Goal: Task Accomplishment & Management: Use online tool/utility

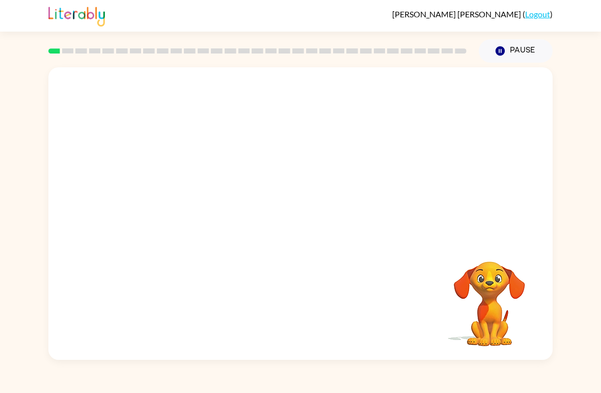
click at [65, 240] on div at bounding box center [300, 153] width 504 height 173
click at [575, 217] on div "Your browser must support playing .mp4 files to use Literably. Please try using…" at bounding box center [300, 211] width 601 height 297
click at [277, 167] on video "Your browser must support playing .mp4 files to use Literably. Please try using…" at bounding box center [300, 153] width 504 height 173
click at [317, 201] on div at bounding box center [300, 218] width 65 height 37
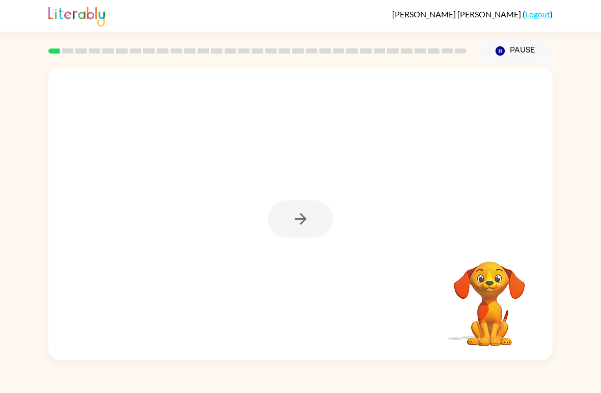
click at [306, 232] on div at bounding box center [300, 218] width 65 height 37
click at [294, 235] on div at bounding box center [300, 218] width 65 height 37
click at [286, 232] on button "button" at bounding box center [300, 218] width 65 height 37
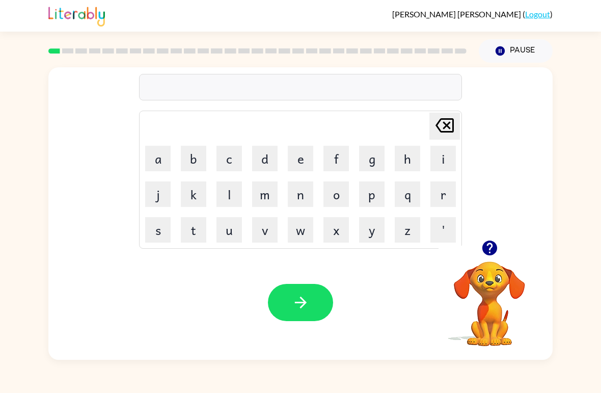
click at [375, 199] on button "p" at bounding box center [371, 193] width 25 height 25
click at [169, 162] on button "a" at bounding box center [157, 158] width 25 height 25
click at [264, 161] on button "d" at bounding box center [264, 158] width 25 height 25
click at [295, 161] on button "e" at bounding box center [300, 158] width 25 height 25
click at [313, 303] on button "button" at bounding box center [300, 302] width 65 height 37
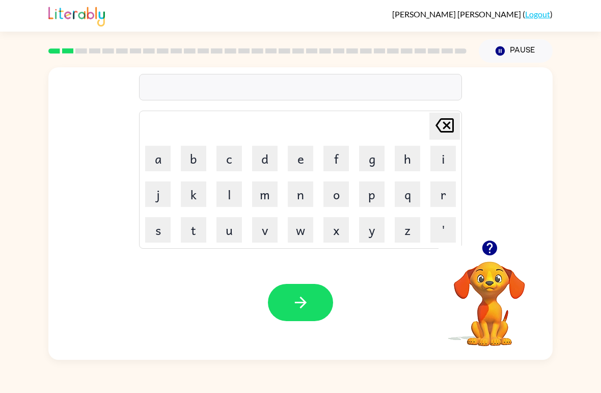
click at [366, 193] on button "p" at bounding box center [371, 193] width 25 height 25
click at [346, 198] on button "o" at bounding box center [336, 193] width 25 height 25
click at [335, 194] on button "o" at bounding box center [336, 193] width 25 height 25
click at [453, 125] on icon at bounding box center [445, 125] width 18 height 14
click at [232, 231] on button "u" at bounding box center [229, 229] width 25 height 25
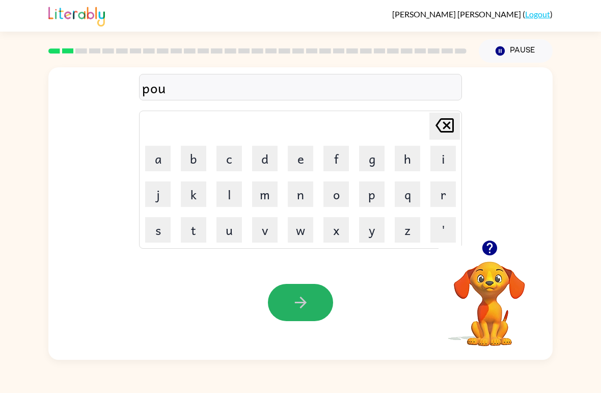
click at [304, 298] on icon "button" at bounding box center [301, 303] width 18 height 18
click at [496, 252] on icon "button" at bounding box center [489, 248] width 15 height 15
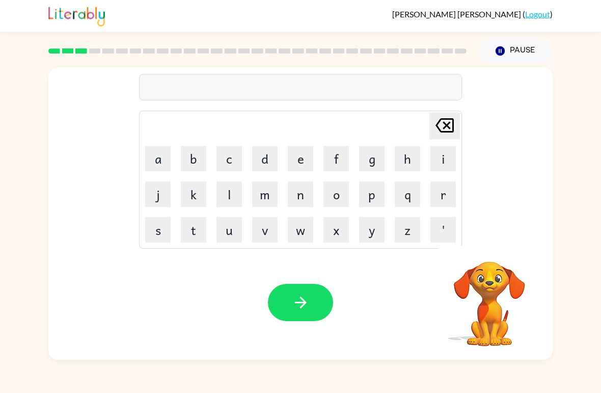
click at [304, 192] on button "n" at bounding box center [300, 193] width 25 height 25
click at [333, 192] on button "o" at bounding box center [336, 193] width 25 height 25
click at [442, 190] on button "r" at bounding box center [443, 193] width 25 height 25
click at [190, 227] on button "t" at bounding box center [193, 229] width 25 height 25
click at [391, 161] on td "h" at bounding box center [407, 158] width 35 height 35
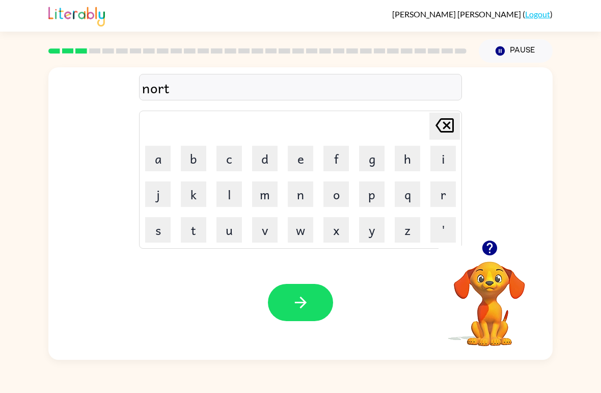
click at [407, 158] on button "h" at bounding box center [407, 158] width 25 height 25
click at [312, 305] on button "button" at bounding box center [300, 302] width 65 height 37
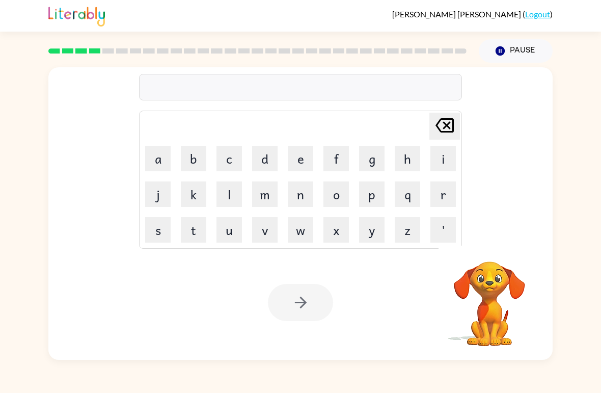
click at [156, 225] on button "s" at bounding box center [157, 229] width 25 height 25
click at [302, 234] on button "w" at bounding box center [300, 229] width 25 height 25
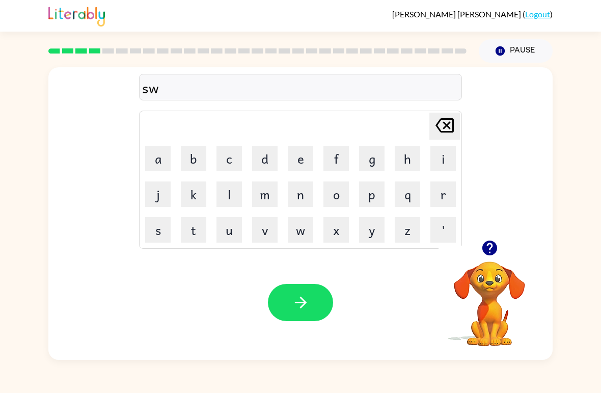
click at [448, 156] on button "i" at bounding box center [443, 158] width 25 height 25
click at [270, 189] on button "m" at bounding box center [264, 193] width 25 height 25
click at [289, 308] on button "button" at bounding box center [300, 302] width 65 height 37
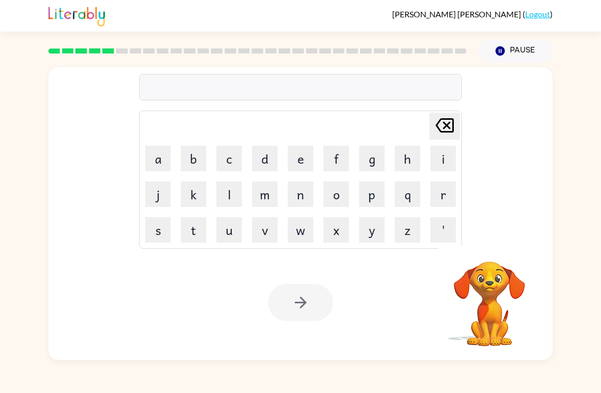
click at [157, 238] on button "s" at bounding box center [157, 229] width 25 height 25
click at [231, 150] on button "c" at bounding box center [229, 158] width 25 height 25
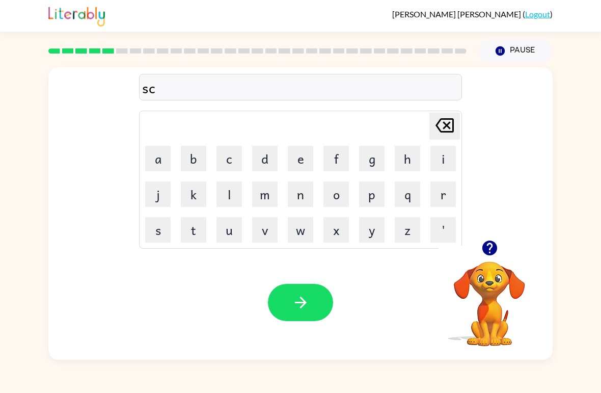
click at [157, 169] on button "a" at bounding box center [157, 158] width 25 height 25
click at [302, 232] on button "w" at bounding box center [300, 229] width 25 height 25
click at [198, 224] on button "t" at bounding box center [193, 229] width 25 height 25
click at [299, 315] on button "button" at bounding box center [300, 302] width 65 height 37
click at [161, 159] on button "a" at bounding box center [157, 158] width 25 height 25
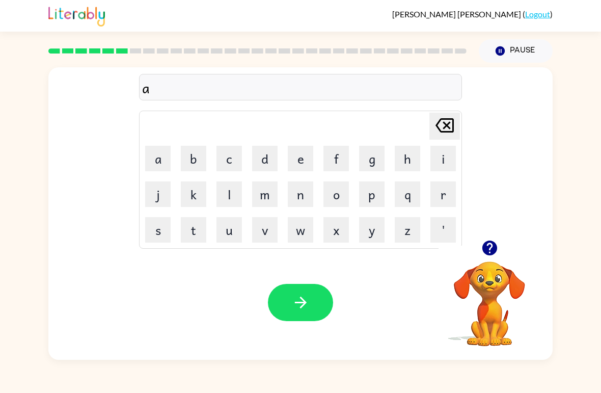
click at [268, 199] on button "m" at bounding box center [264, 193] width 25 height 25
click at [303, 302] on icon "button" at bounding box center [301, 303] width 18 height 18
click at [157, 232] on button "s" at bounding box center [157, 229] width 25 height 25
click at [194, 189] on button "k" at bounding box center [193, 193] width 25 height 25
click at [450, 200] on button "r" at bounding box center [443, 193] width 25 height 25
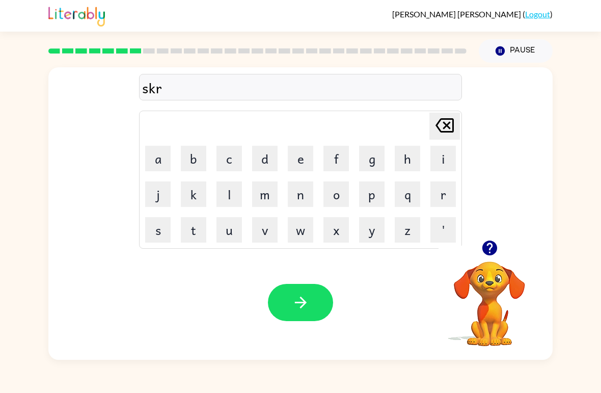
click at [443, 164] on button "i" at bounding box center [443, 158] width 25 height 25
click at [275, 146] on button "d" at bounding box center [264, 158] width 25 height 25
click at [439, 122] on icon at bounding box center [445, 125] width 18 height 14
click at [199, 163] on button "b" at bounding box center [193, 158] width 25 height 25
click at [343, 197] on button "o" at bounding box center [336, 193] width 25 height 25
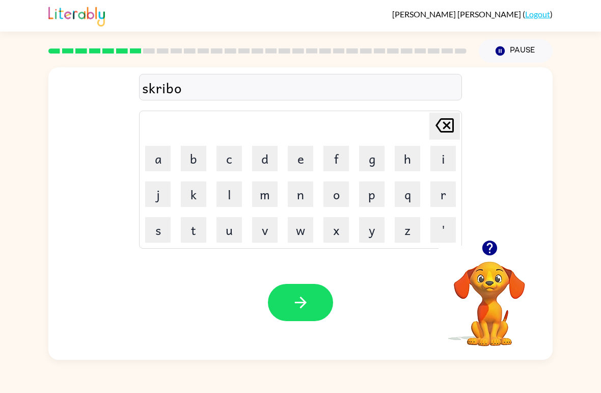
click at [239, 187] on button "l" at bounding box center [229, 193] width 25 height 25
click at [292, 311] on icon "button" at bounding box center [301, 303] width 18 height 18
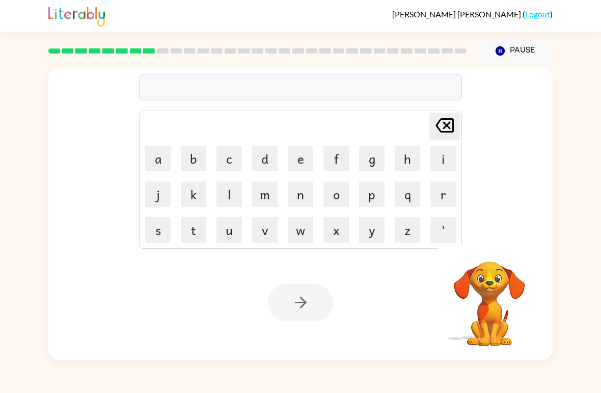
click at [379, 163] on button "g" at bounding box center [371, 158] width 25 height 25
click at [500, 248] on button "button" at bounding box center [490, 248] width 26 height 26
click at [441, 192] on button "r" at bounding box center [443, 193] width 25 height 25
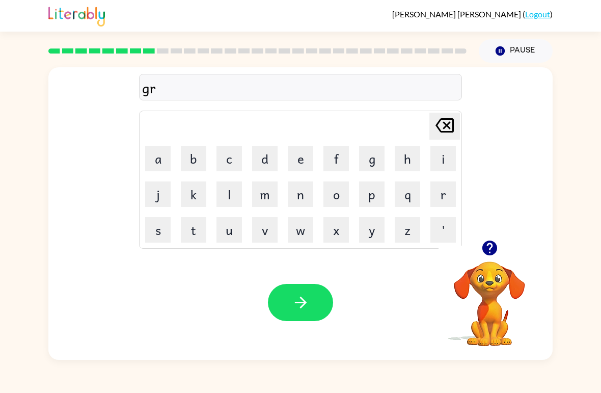
click at [156, 158] on button "a" at bounding box center [157, 158] width 25 height 25
click at [332, 151] on button "f" at bounding box center [336, 158] width 25 height 25
click at [300, 318] on button "button" at bounding box center [300, 302] width 65 height 37
click at [373, 195] on button "p" at bounding box center [371, 193] width 25 height 25
click at [335, 195] on button "o" at bounding box center [336, 193] width 25 height 25
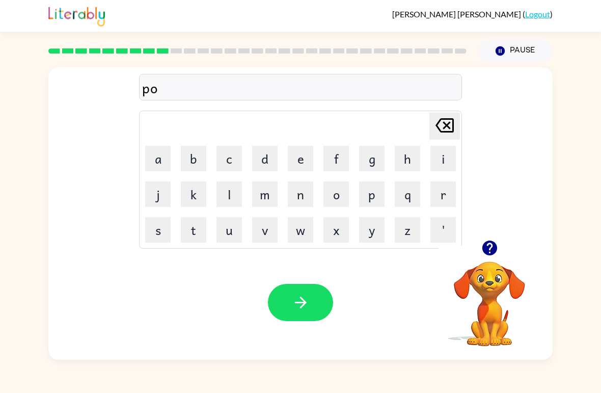
click at [303, 195] on button "n" at bounding box center [300, 193] width 25 height 25
click at [152, 228] on button "s" at bounding box center [157, 229] width 25 height 25
click at [290, 295] on button "button" at bounding box center [300, 302] width 65 height 37
click at [300, 295] on div at bounding box center [300, 302] width 65 height 37
click at [305, 299] on div at bounding box center [300, 302] width 65 height 37
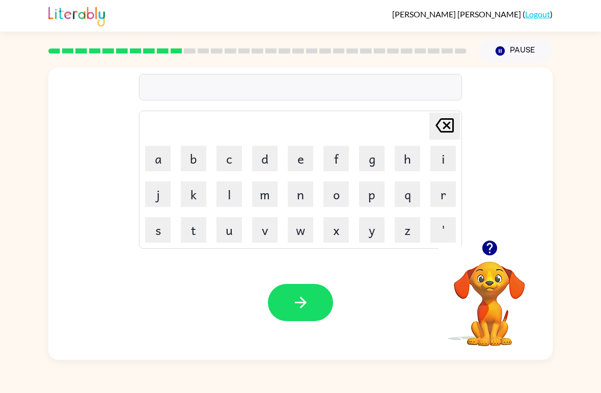
click at [234, 238] on button "u" at bounding box center [229, 229] width 25 height 25
click at [311, 188] on button "n" at bounding box center [300, 193] width 25 height 25
click at [341, 153] on button "f" at bounding box center [336, 158] width 25 height 25
click at [338, 190] on button "o" at bounding box center [336, 193] width 25 height 25
click at [231, 191] on button "l" at bounding box center [229, 193] width 25 height 25
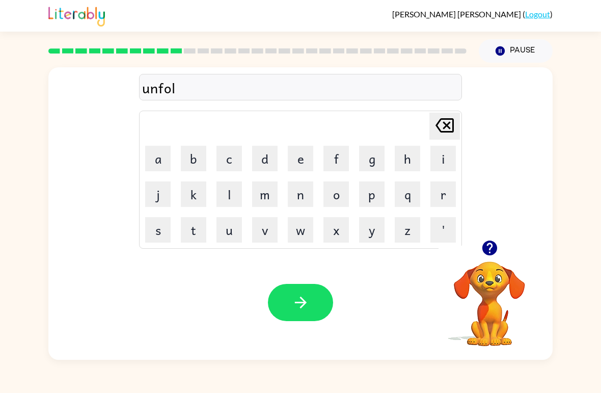
click at [267, 161] on button "d" at bounding box center [264, 158] width 25 height 25
click at [298, 298] on icon "button" at bounding box center [301, 303] width 18 height 18
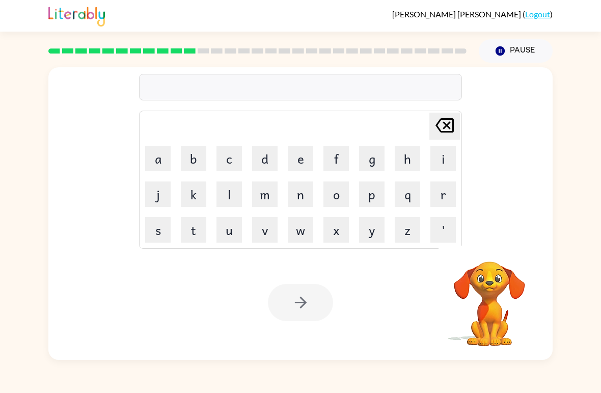
click at [265, 236] on button "v" at bounding box center [264, 229] width 25 height 25
click at [344, 197] on button "o" at bounding box center [336, 193] width 25 height 25
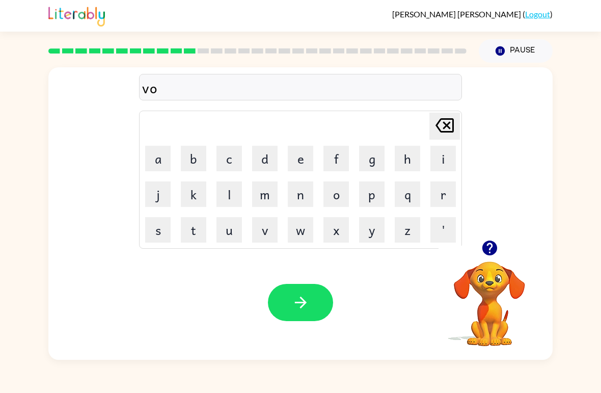
click at [191, 236] on button "t" at bounding box center [193, 229] width 25 height 25
click at [298, 298] on icon "button" at bounding box center [301, 303] width 18 height 18
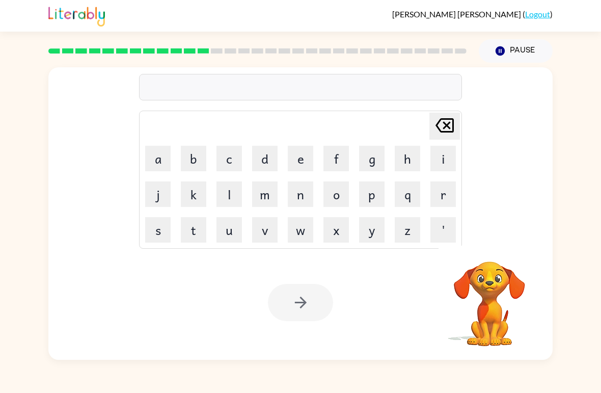
click at [269, 199] on button "m" at bounding box center [264, 193] width 25 height 25
click at [235, 232] on button "u" at bounding box center [229, 229] width 25 height 25
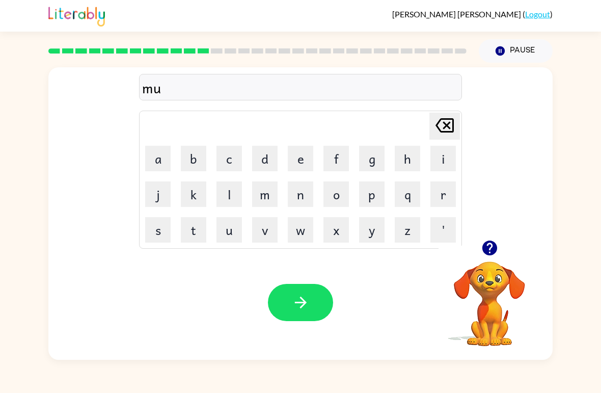
click at [154, 227] on button "s" at bounding box center [157, 229] width 25 height 25
click at [196, 231] on button "t" at bounding box center [193, 229] width 25 height 25
click at [152, 158] on button "a" at bounding box center [157, 158] width 25 height 25
click at [226, 161] on button "c" at bounding box center [229, 158] width 25 height 25
click at [195, 191] on button "k" at bounding box center [193, 193] width 25 height 25
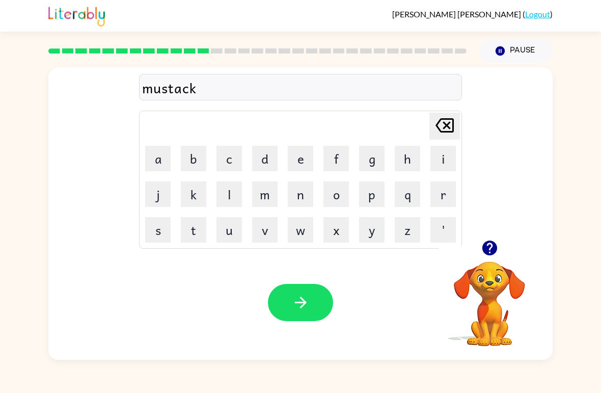
click at [284, 312] on button "button" at bounding box center [300, 302] width 65 height 37
click at [476, 255] on div at bounding box center [490, 248] width 102 height 26
click at [228, 161] on button "c" at bounding box center [229, 158] width 25 height 25
click at [445, 171] on button "i" at bounding box center [443, 158] width 25 height 25
click at [295, 194] on button "n" at bounding box center [300, 193] width 25 height 25
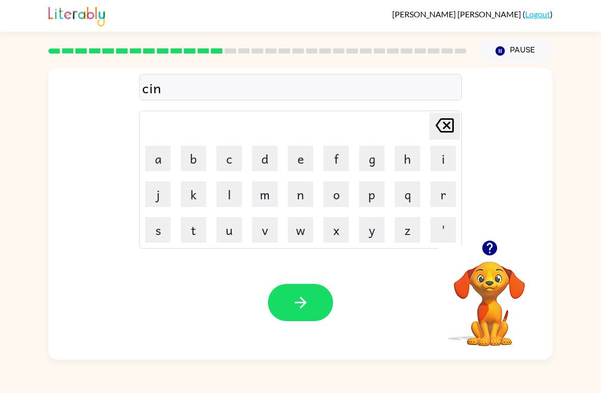
click at [272, 162] on button "d" at bounding box center [264, 158] width 25 height 25
click at [441, 125] on icon "[PERSON_NAME] last character input" at bounding box center [445, 125] width 24 height 24
click at [436, 127] on icon "[PERSON_NAME] last character input" at bounding box center [445, 125] width 24 height 24
click at [442, 121] on icon "[PERSON_NAME] last character input" at bounding box center [445, 125] width 24 height 24
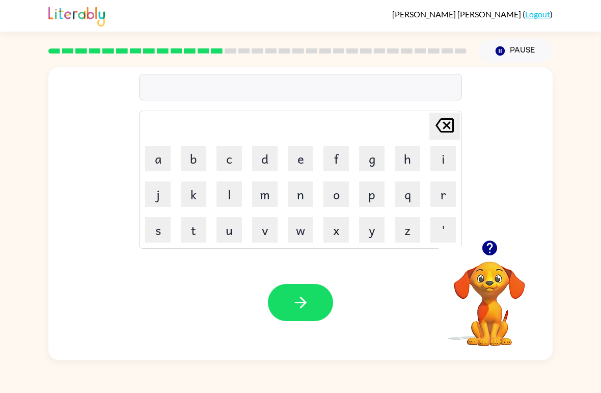
click at [189, 201] on button "k" at bounding box center [193, 193] width 25 height 25
click at [441, 164] on button "i" at bounding box center [443, 158] width 25 height 25
click at [297, 200] on button "n" at bounding box center [300, 193] width 25 height 25
click at [267, 158] on button "d" at bounding box center [264, 158] width 25 height 25
click at [229, 195] on button "l" at bounding box center [229, 193] width 25 height 25
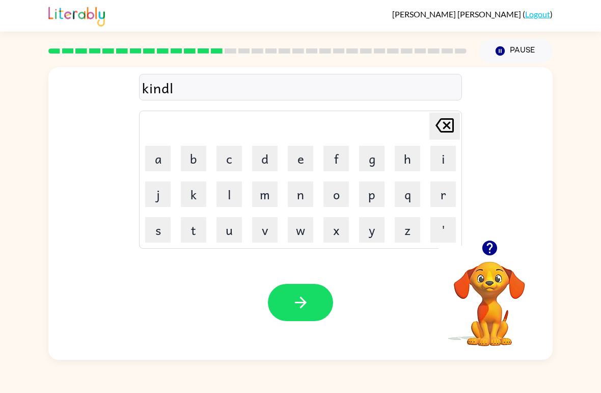
click at [299, 161] on button "e" at bounding box center [300, 158] width 25 height 25
click at [275, 317] on button "button" at bounding box center [300, 302] width 65 height 37
click at [312, 293] on div at bounding box center [300, 302] width 65 height 37
click at [292, 299] on div at bounding box center [300, 302] width 65 height 37
click at [449, 122] on icon at bounding box center [445, 125] width 18 height 14
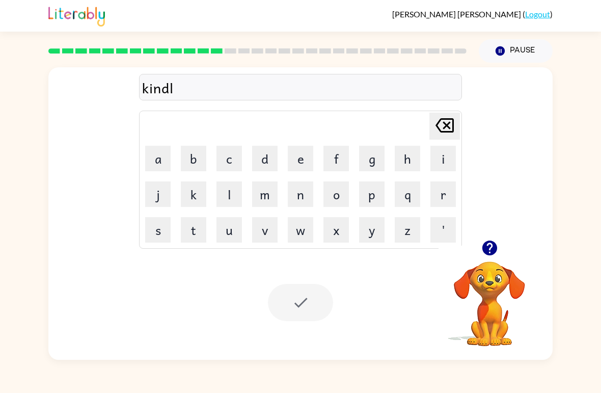
click at [301, 159] on button "e" at bounding box center [300, 158] width 25 height 25
click at [294, 315] on div at bounding box center [300, 302] width 65 height 37
click at [304, 164] on button "e" at bounding box center [300, 158] width 25 height 25
click at [453, 126] on icon at bounding box center [445, 125] width 18 height 14
click at [485, 246] on icon "button" at bounding box center [489, 248] width 15 height 15
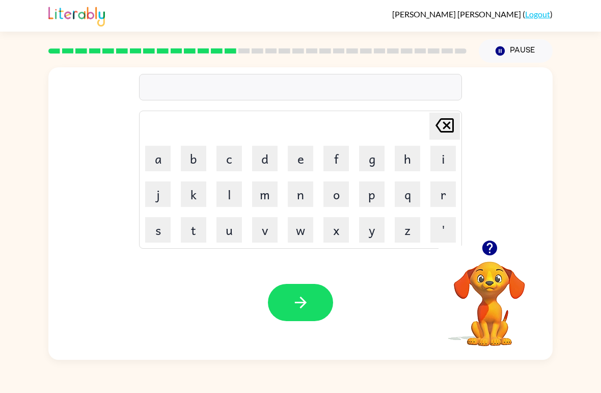
click at [194, 154] on button "b" at bounding box center [193, 158] width 25 height 25
click at [446, 131] on icon "[PERSON_NAME] last character input" at bounding box center [445, 125] width 24 height 24
click at [268, 158] on button "d" at bounding box center [264, 158] width 25 height 25
click at [164, 158] on button "a" at bounding box center [157, 158] width 25 height 25
click at [442, 123] on icon "[PERSON_NAME] last character input" at bounding box center [445, 125] width 24 height 24
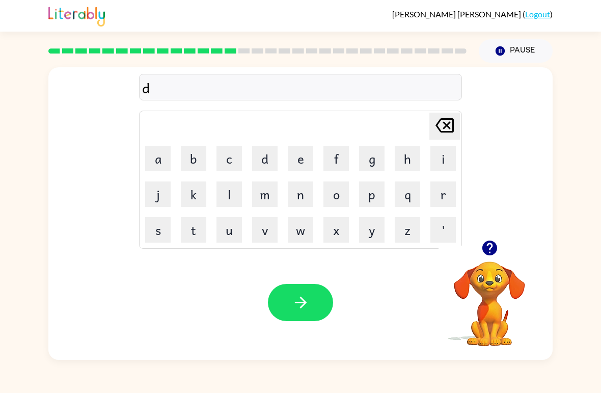
click at [234, 196] on button "l" at bounding box center [229, 193] width 25 height 25
click at [162, 158] on button "a" at bounding box center [157, 158] width 25 height 25
click at [365, 235] on button "y" at bounding box center [371, 229] width 25 height 25
click at [303, 301] on icon "button" at bounding box center [301, 303] width 18 height 18
click at [213, 158] on td "c" at bounding box center [229, 158] width 35 height 35
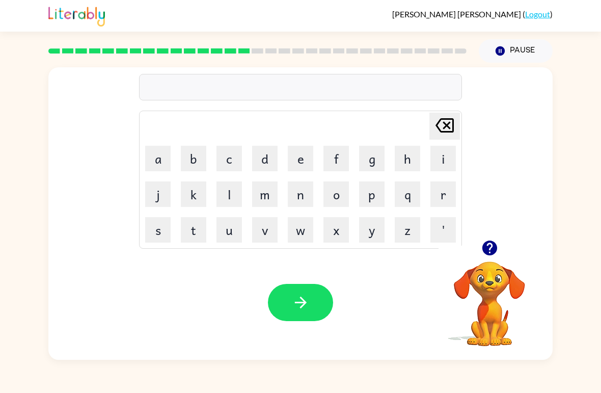
click at [231, 155] on button "c" at bounding box center [229, 158] width 25 height 25
click at [336, 200] on button "o" at bounding box center [336, 193] width 25 height 25
click at [442, 200] on button "r" at bounding box center [443, 193] width 25 height 25
click at [261, 155] on button "d" at bounding box center [264, 158] width 25 height 25
click at [325, 288] on button "button" at bounding box center [300, 302] width 65 height 37
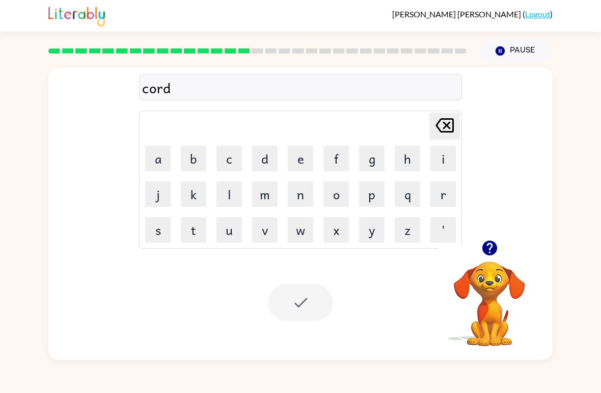
click at [325, 288] on div at bounding box center [300, 302] width 65 height 37
click at [314, 290] on div at bounding box center [300, 302] width 65 height 37
click at [408, 236] on button "z" at bounding box center [407, 229] width 25 height 25
click at [439, 168] on button "i" at bounding box center [443, 158] width 25 height 25
click at [409, 202] on button "q" at bounding box center [407, 193] width 25 height 25
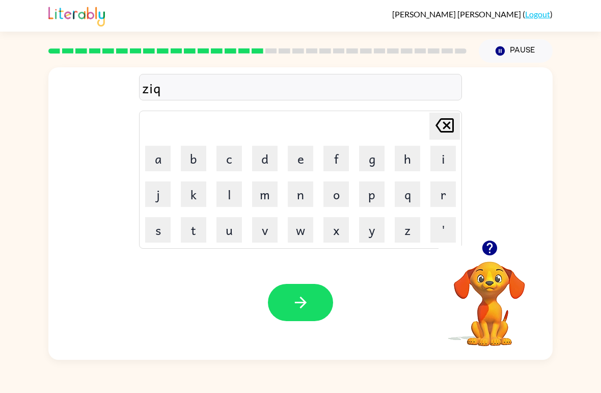
click at [374, 202] on button "p" at bounding box center [371, 193] width 25 height 25
click at [447, 128] on icon "[PERSON_NAME] last character input" at bounding box center [445, 125] width 24 height 24
click at [375, 201] on button "p" at bounding box center [371, 193] width 25 height 25
click at [308, 303] on icon "button" at bounding box center [301, 303] width 18 height 18
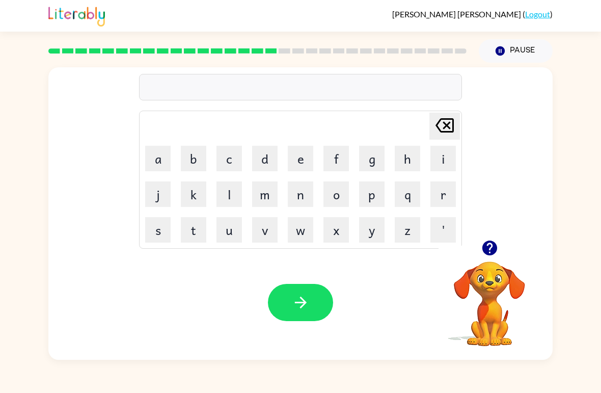
click at [269, 159] on button "d" at bounding box center [264, 158] width 25 height 25
click at [445, 197] on button "r" at bounding box center [443, 193] width 25 height 25
click at [340, 201] on button "o" at bounding box center [336, 193] width 25 height 25
click at [368, 198] on button "p" at bounding box center [371, 193] width 25 height 25
click at [448, 161] on button "i" at bounding box center [443, 158] width 25 height 25
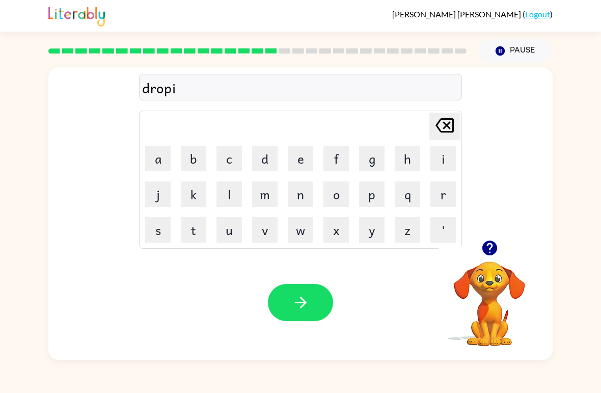
click at [303, 199] on button "n" at bounding box center [300, 193] width 25 height 25
click at [373, 162] on button "g" at bounding box center [371, 158] width 25 height 25
click at [301, 301] on icon "button" at bounding box center [301, 303] width 18 height 18
click at [401, 163] on button "h" at bounding box center [407, 158] width 25 height 25
click at [306, 149] on button "e" at bounding box center [300, 158] width 25 height 25
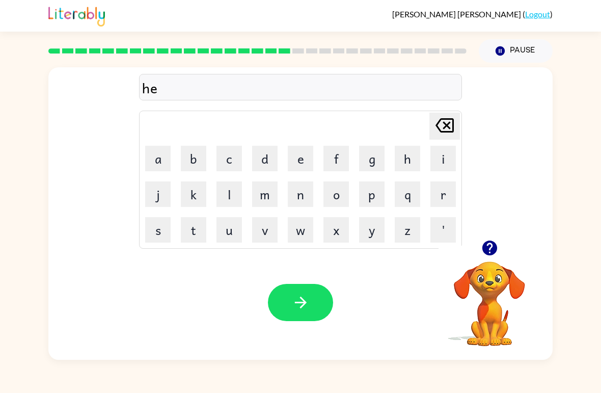
click at [442, 198] on button "r" at bounding box center [443, 193] width 25 height 25
click at [301, 308] on icon "button" at bounding box center [301, 303] width 12 height 12
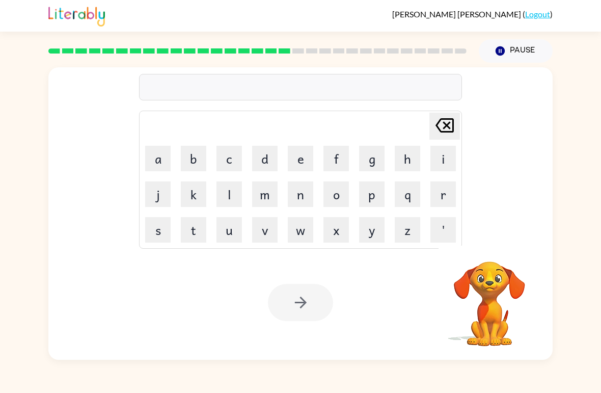
click at [300, 291] on div at bounding box center [300, 302] width 65 height 37
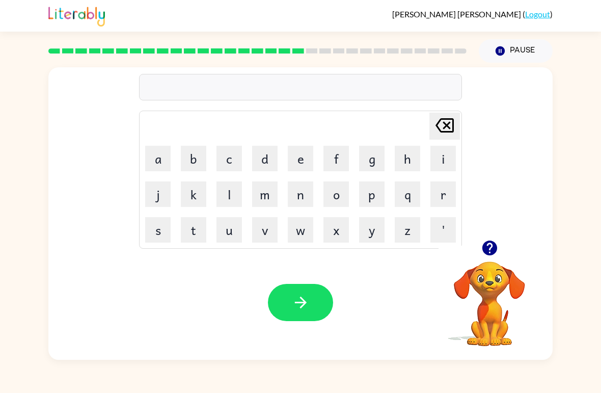
click at [281, 52] on rect at bounding box center [285, 50] width 12 height 5
click at [463, 49] on rect at bounding box center [461, 50] width 12 height 5
click at [431, 49] on rect at bounding box center [434, 50] width 12 height 5
click at [408, 48] on div at bounding box center [257, 51] width 431 height 36
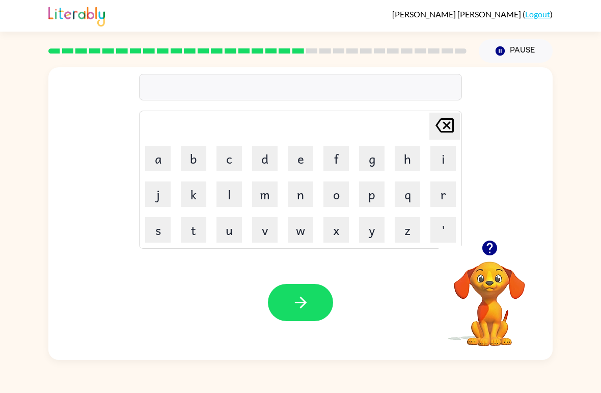
click at [395, 52] on rect at bounding box center [393, 50] width 12 height 5
click at [382, 49] on rect at bounding box center [380, 50] width 12 height 5
click at [370, 47] on div at bounding box center [257, 51] width 431 height 36
click at [354, 49] on rect at bounding box center [353, 50] width 12 height 5
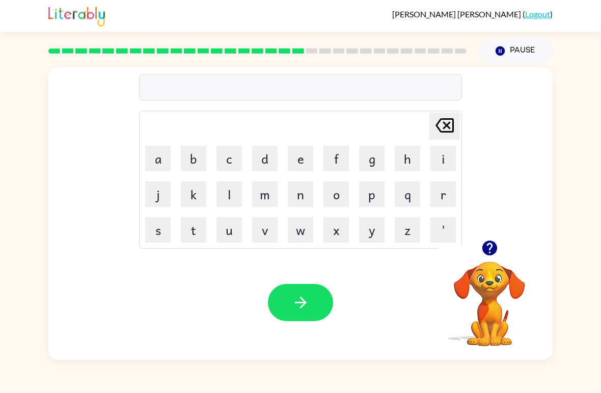
click at [333, 50] on icon at bounding box center [339, 50] width 12 height 5
click at [322, 52] on rect at bounding box center [326, 50] width 12 height 5
click at [485, 250] on icon "button" at bounding box center [489, 248] width 15 height 15
click at [449, 187] on button "r" at bounding box center [443, 193] width 25 height 25
click at [303, 158] on button "e" at bounding box center [300, 158] width 25 height 25
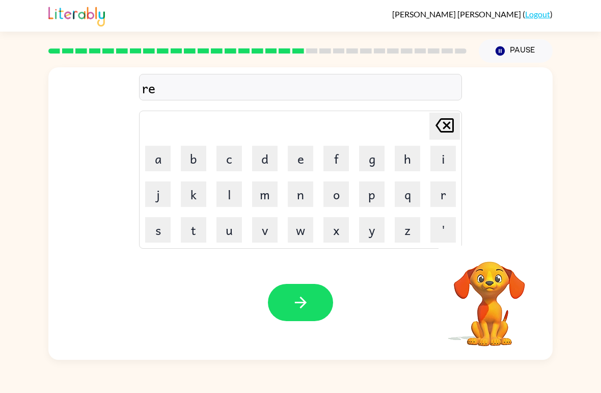
click at [228, 162] on button "c" at bounding box center [229, 158] width 25 height 25
click at [407, 164] on button "h" at bounding box center [407, 158] width 25 height 25
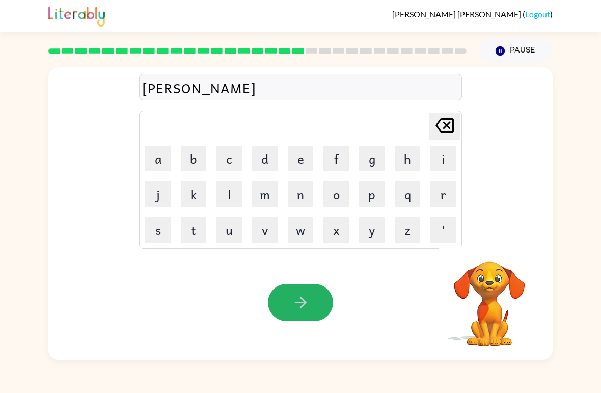
click at [310, 297] on button "button" at bounding box center [300, 302] width 65 height 37
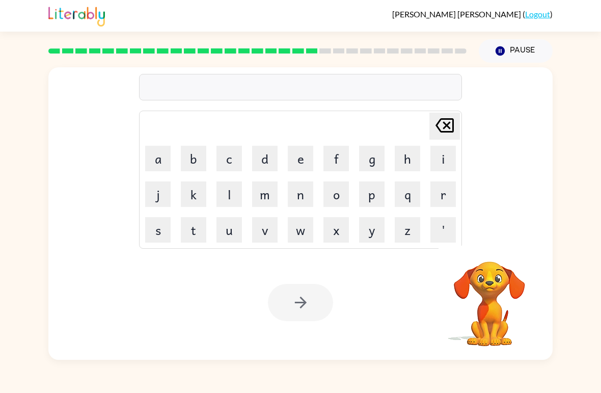
click at [401, 157] on button "h" at bounding box center [407, 158] width 25 height 25
click at [302, 160] on button "e" at bounding box center [300, 158] width 25 height 25
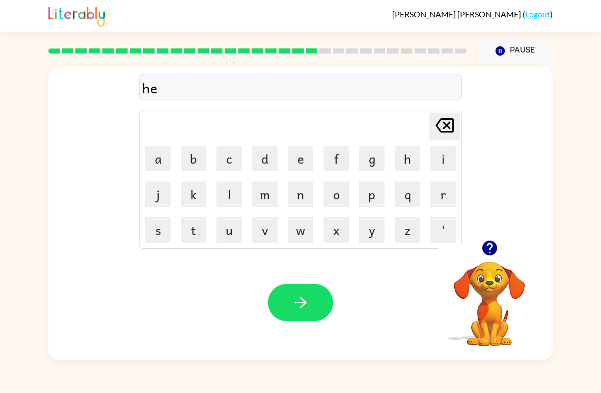
click at [303, 197] on button "n" at bounding box center [300, 193] width 25 height 25
click at [198, 236] on button "t" at bounding box center [193, 229] width 25 height 25
click at [441, 163] on button "i" at bounding box center [443, 158] width 25 height 25
click at [272, 160] on button "d" at bounding box center [264, 158] width 25 height 25
click at [307, 295] on icon "button" at bounding box center [301, 303] width 18 height 18
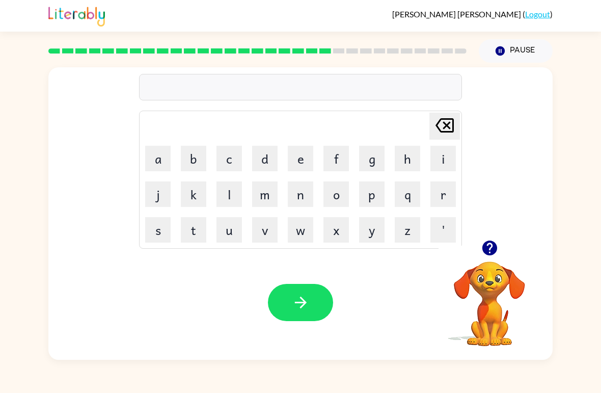
click at [443, 196] on button "r" at bounding box center [443, 193] width 25 height 25
click at [444, 162] on button "i" at bounding box center [443, 158] width 25 height 25
click at [153, 237] on button "s" at bounding box center [157, 229] width 25 height 25
click at [295, 290] on button "button" at bounding box center [300, 302] width 65 height 37
click at [440, 195] on button "r" at bounding box center [443, 193] width 25 height 25
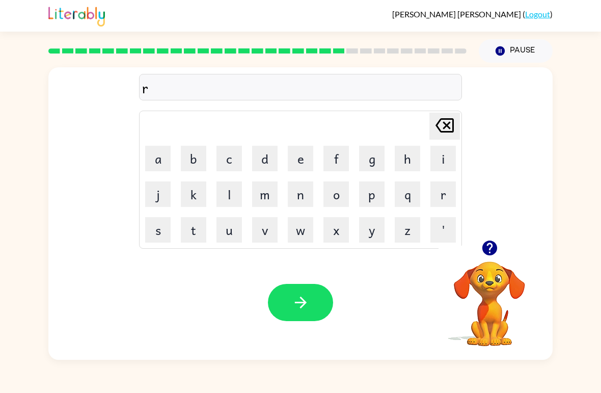
click at [161, 153] on button "a" at bounding box center [157, 158] width 25 height 25
click at [301, 199] on button "n" at bounding box center [300, 193] width 25 height 25
click at [227, 161] on button "c" at bounding box center [229, 158] width 25 height 25
click at [339, 191] on button "o" at bounding box center [336, 193] width 25 height 25
click at [198, 231] on button "t" at bounding box center [193, 229] width 25 height 25
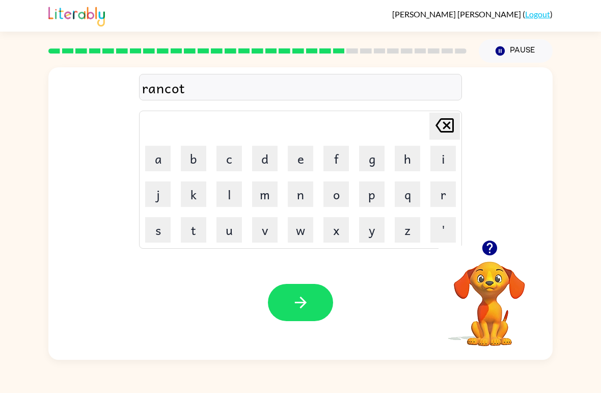
click at [295, 166] on button "e" at bounding box center [300, 158] width 25 height 25
click at [304, 298] on icon "button" at bounding box center [301, 303] width 18 height 18
click at [444, 194] on button "r" at bounding box center [443, 193] width 25 height 25
click at [272, 200] on button "m" at bounding box center [264, 193] width 25 height 25
click at [340, 194] on button "o" at bounding box center [336, 193] width 25 height 25
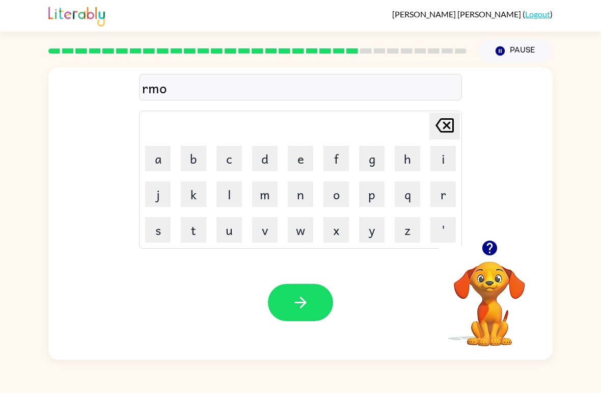
click at [438, 188] on button "r" at bounding box center [443, 193] width 25 height 25
click at [230, 170] on button "c" at bounding box center [229, 158] width 25 height 25
click at [198, 197] on button "k" at bounding box center [193, 193] width 25 height 25
click at [310, 321] on button "button" at bounding box center [300, 302] width 65 height 37
click at [157, 158] on button "a" at bounding box center [157, 158] width 25 height 25
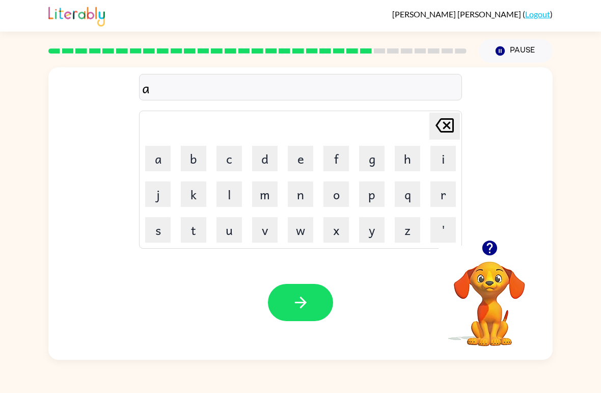
click at [271, 162] on button "d" at bounding box center [264, 158] width 25 height 25
click at [264, 234] on button "v" at bounding box center [264, 229] width 25 height 25
click at [154, 156] on button "a" at bounding box center [157, 158] width 25 height 25
click at [159, 230] on button "s" at bounding box center [157, 229] width 25 height 25
click at [301, 202] on button "n" at bounding box center [300, 193] width 25 height 25
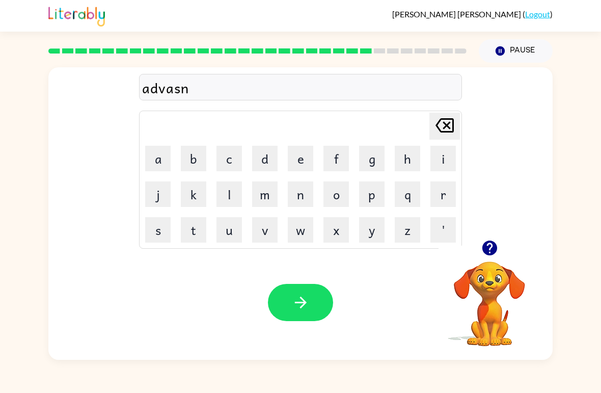
click at [367, 160] on button "g" at bounding box center [371, 158] width 25 height 25
click at [297, 284] on button "button" at bounding box center [300, 302] width 65 height 37
click at [163, 223] on button "s" at bounding box center [157, 229] width 25 height 25
click at [233, 229] on button "u" at bounding box center [229, 229] width 25 height 25
click at [485, 252] on icon "button" at bounding box center [489, 248] width 15 height 15
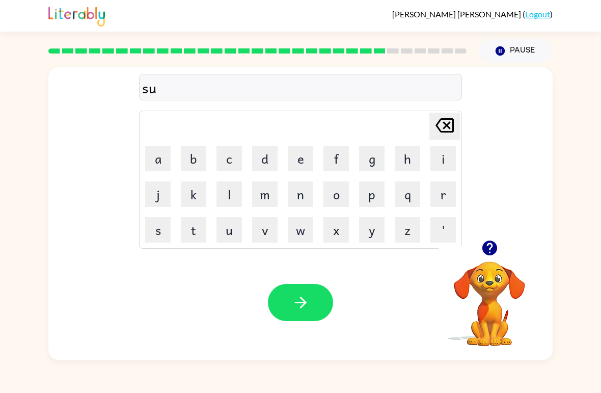
click at [299, 196] on button "n" at bounding box center [300, 193] width 25 height 25
click at [231, 196] on button "l" at bounding box center [229, 193] width 25 height 25
click at [432, 163] on button "i" at bounding box center [443, 158] width 25 height 25
click at [195, 229] on button "t" at bounding box center [193, 229] width 25 height 25
click at [293, 297] on icon "button" at bounding box center [301, 303] width 18 height 18
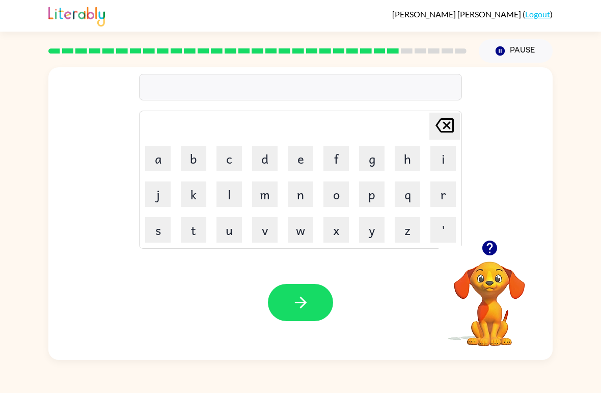
click at [261, 155] on button "d" at bounding box center [264, 158] width 25 height 25
click at [236, 233] on button "u" at bounding box center [229, 229] width 25 height 25
click at [156, 232] on button "s" at bounding box center [157, 229] width 25 height 25
click at [232, 163] on button "c" at bounding box center [229, 158] width 25 height 25
click at [232, 228] on button "u" at bounding box center [229, 229] width 25 height 25
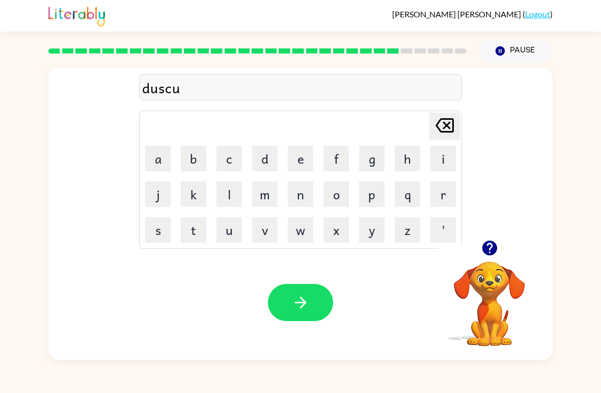
click at [272, 231] on button "v" at bounding box center [264, 229] width 25 height 25
click at [438, 203] on button "r" at bounding box center [443, 193] width 25 height 25
click at [305, 305] on icon "button" at bounding box center [301, 303] width 18 height 18
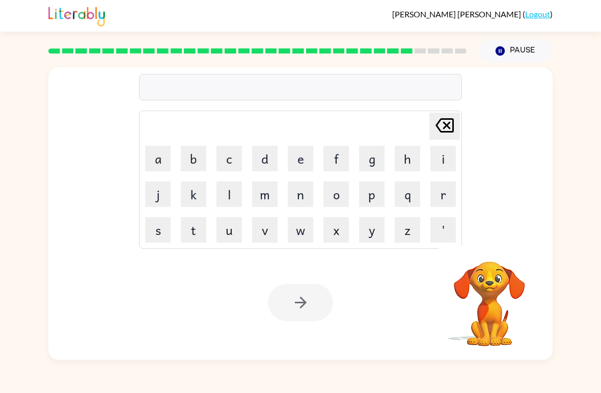
click at [263, 198] on button "m" at bounding box center [264, 193] width 25 height 25
click at [340, 196] on button "o" at bounding box center [336, 193] width 25 height 25
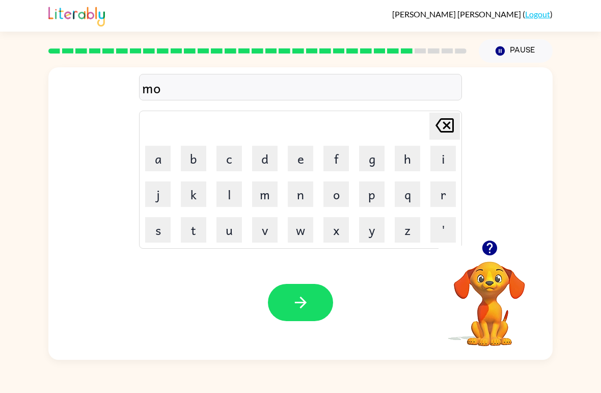
click at [304, 190] on button "n" at bounding box center [300, 193] width 25 height 25
click at [298, 313] on button "button" at bounding box center [300, 302] width 65 height 37
click at [301, 232] on button "w" at bounding box center [300, 229] width 25 height 25
click at [303, 157] on button "e" at bounding box center [300, 158] width 25 height 25
click at [233, 194] on button "l" at bounding box center [229, 193] width 25 height 25
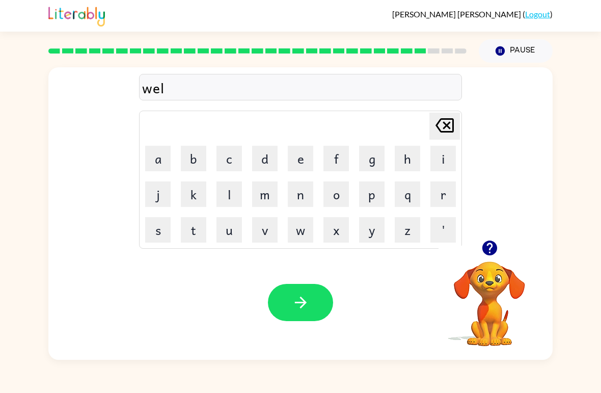
click at [232, 193] on button "l" at bounding box center [229, 193] width 25 height 25
click at [303, 305] on icon "button" at bounding box center [301, 303] width 12 height 12
click at [307, 304] on div at bounding box center [300, 302] width 65 height 37
click at [193, 161] on button "b" at bounding box center [193, 158] width 25 height 25
click at [443, 155] on button "i" at bounding box center [443, 158] width 25 height 25
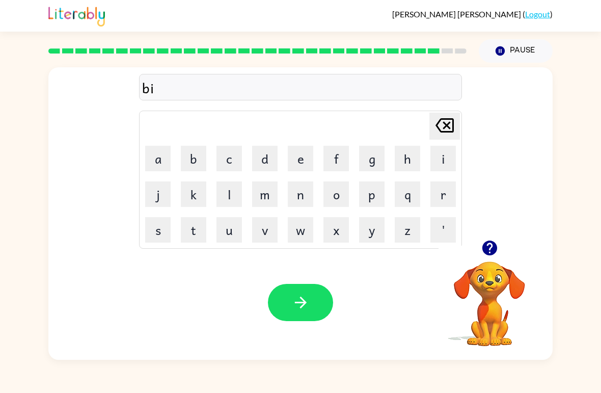
click at [304, 197] on button "n" at bounding box center [300, 193] width 25 height 25
click at [197, 228] on button "t" at bounding box center [193, 229] width 25 height 25
click at [284, 329] on div "Your browser must support playing .mp4 files to use Literably. Please try using…" at bounding box center [300, 302] width 504 height 115
click at [303, 303] on icon "button" at bounding box center [301, 303] width 12 height 12
click at [156, 158] on button "a" at bounding box center [157, 158] width 25 height 25
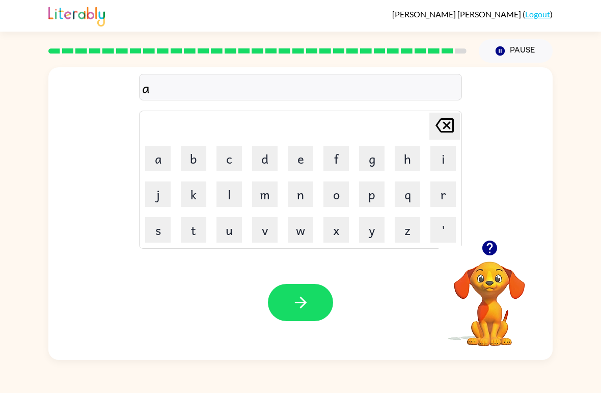
click at [337, 166] on button "f" at bounding box center [336, 158] width 25 height 25
click at [200, 231] on button "t" at bounding box center [193, 229] width 25 height 25
click at [438, 192] on button "r" at bounding box center [443, 193] width 25 height 25
click at [304, 198] on button "n" at bounding box center [300, 193] width 25 height 25
click at [341, 195] on button "o" at bounding box center [336, 193] width 25 height 25
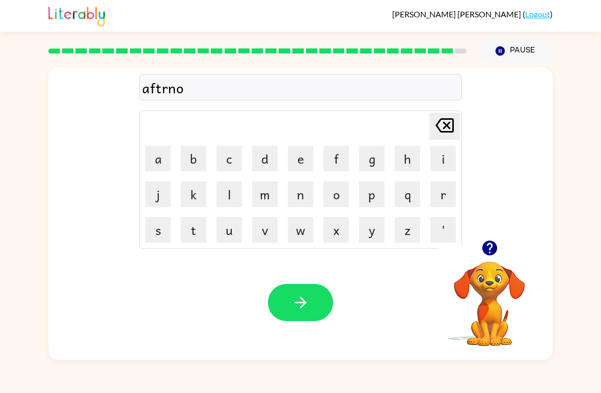
click at [310, 198] on button "n" at bounding box center [300, 193] width 25 height 25
click at [299, 294] on icon "button" at bounding box center [301, 303] width 18 height 18
